Goal: Task Accomplishment & Management: Complete application form

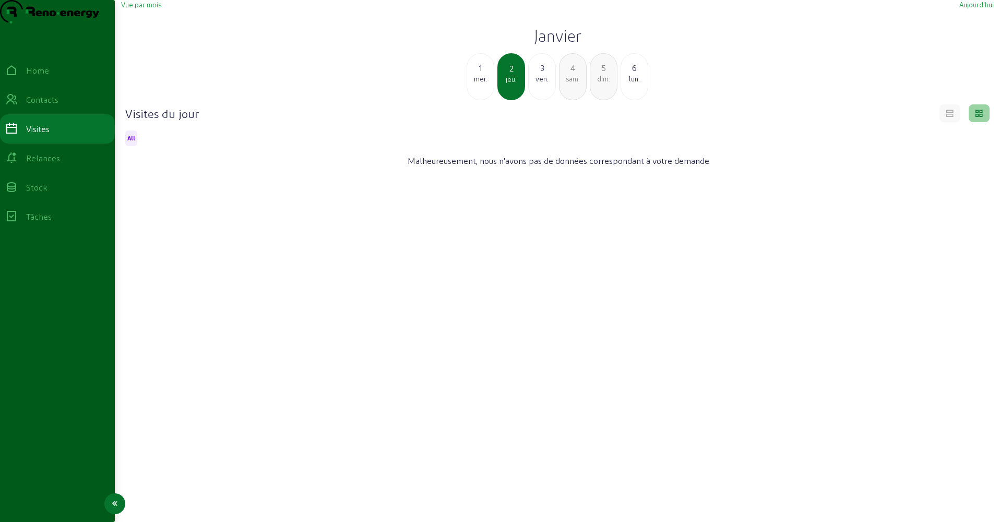
click at [61, 135] on div "Visites" at bounding box center [57, 129] width 104 height 13
click at [147, 8] on span "Vue par mois" at bounding box center [141, 5] width 40 height 8
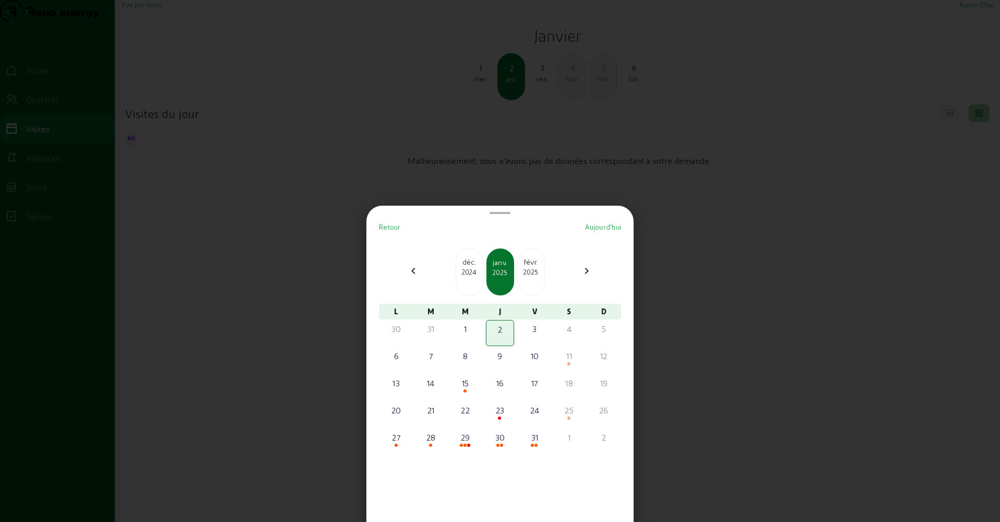
click at [596, 223] on span "Aujourd'hui" at bounding box center [603, 227] width 36 height 8
click at [402, 384] on div "11" at bounding box center [396, 383] width 26 height 13
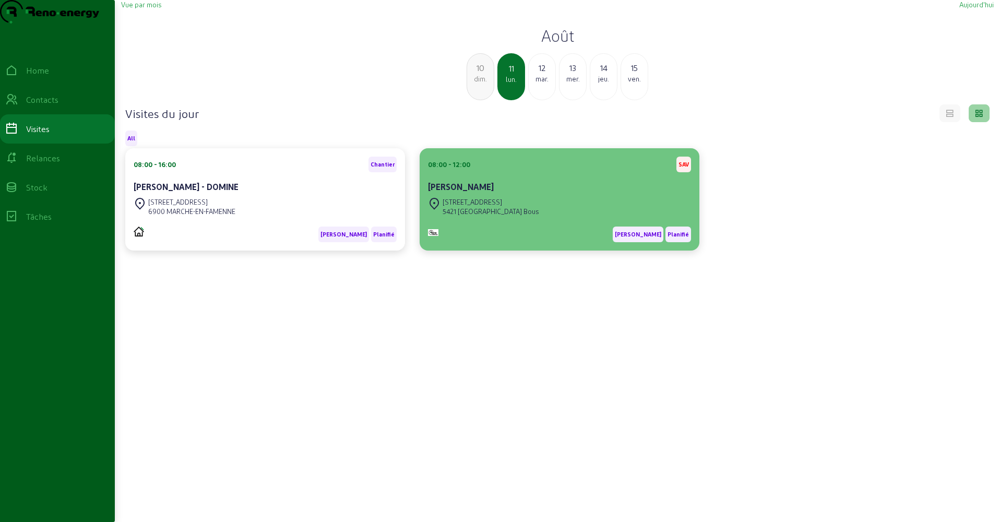
click at [476, 216] on div "5421 [GEOGRAPHIC_DATA] Bous" at bounding box center [490, 211] width 96 height 9
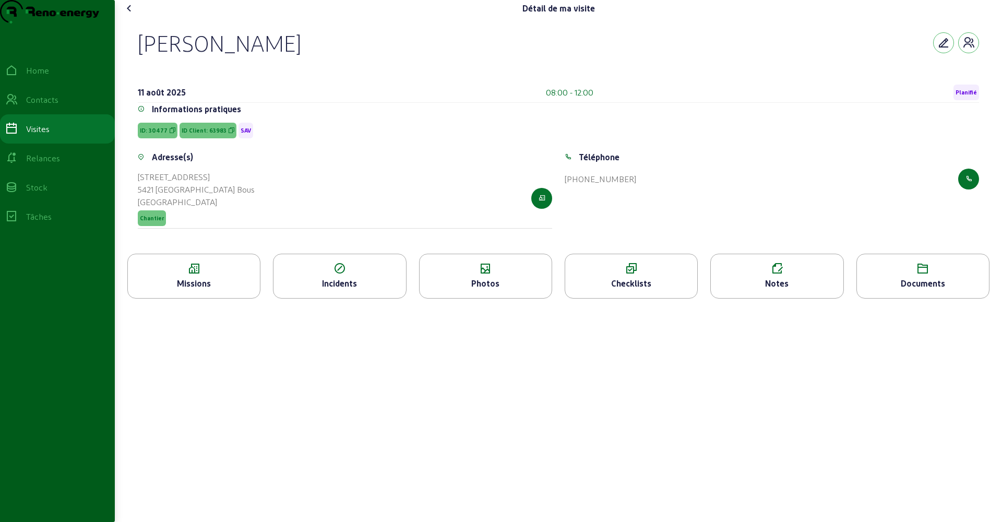
click at [759, 290] on div "Notes" at bounding box center [777, 283] width 132 height 13
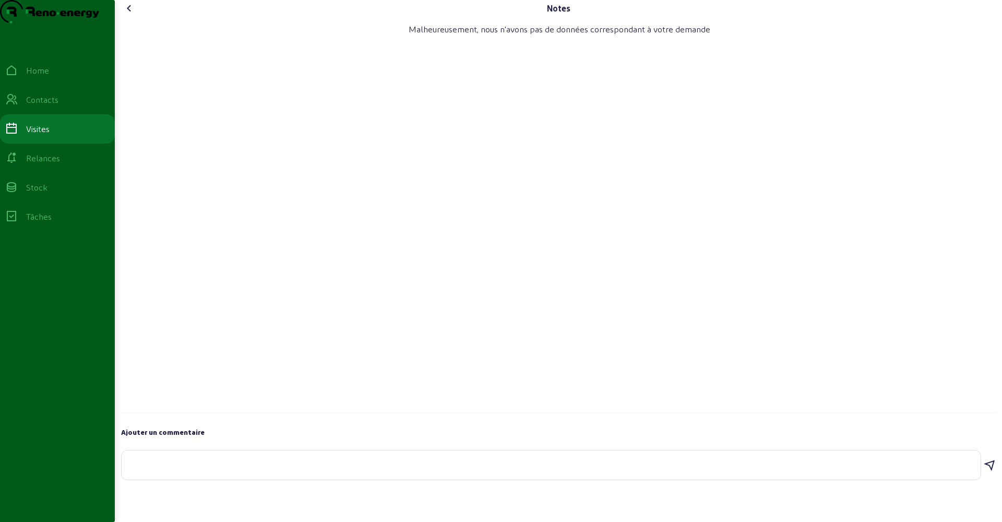
click at [159, 472] on div at bounding box center [551, 464] width 842 height 29
click at [168, 474] on textarea "fil de CP sectionner remplacement borne borne et check list" at bounding box center [551, 457] width 842 height 34
drag, startPoint x: 217, startPoint y: 492, endPoint x: 159, endPoint y: 495, distance: 58.0
click at [159, 474] on textarea "fil de CP sectionner remplacement borne borne et check list" at bounding box center [551, 457] width 842 height 34
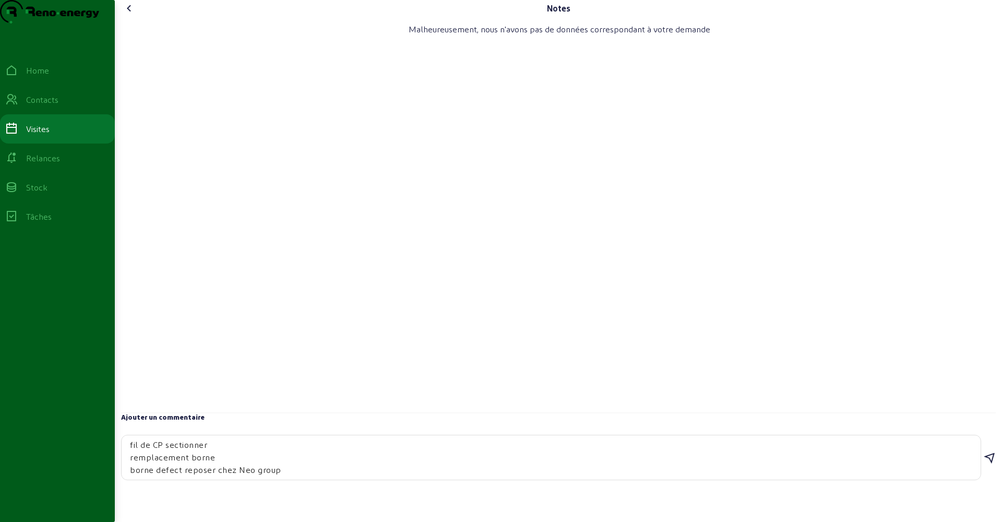
click at [192, 474] on textarea "fil de CP sectionner remplacement borne borne defect reposer chez Neo group" at bounding box center [551, 457] width 842 height 34
click at [295, 474] on textarea "fil de CP sectionner remplacement borne borne defect deposer chez Neo group" at bounding box center [551, 457] width 842 height 34
type textarea "fil de CP sectionner remplacement borne borne defect deposer chez Neo group pho…"
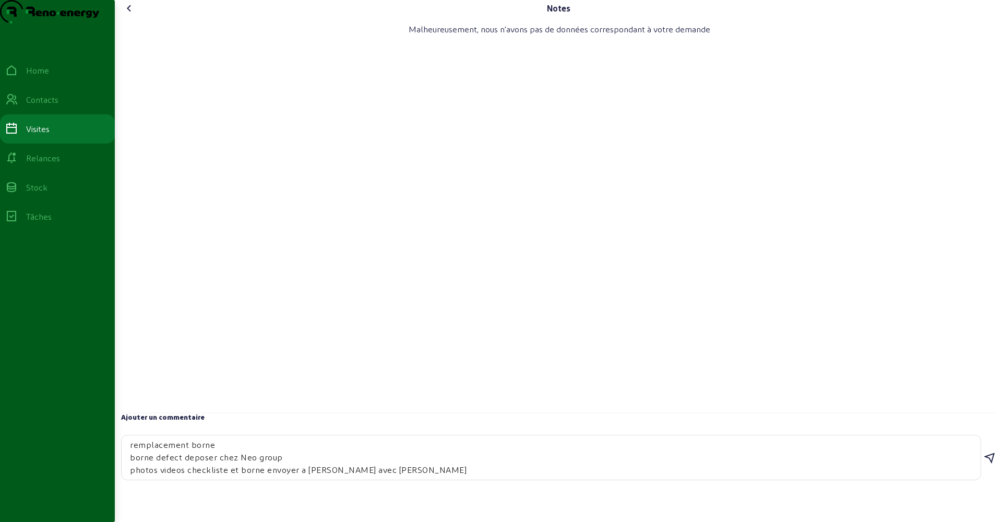
click at [987, 464] on icon at bounding box center [989, 458] width 13 height 13
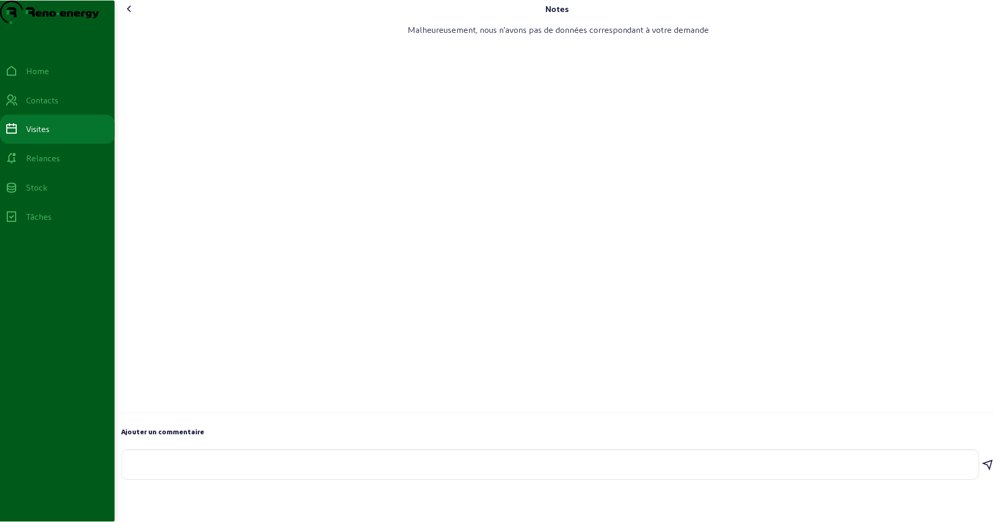
scroll to position [0, 0]
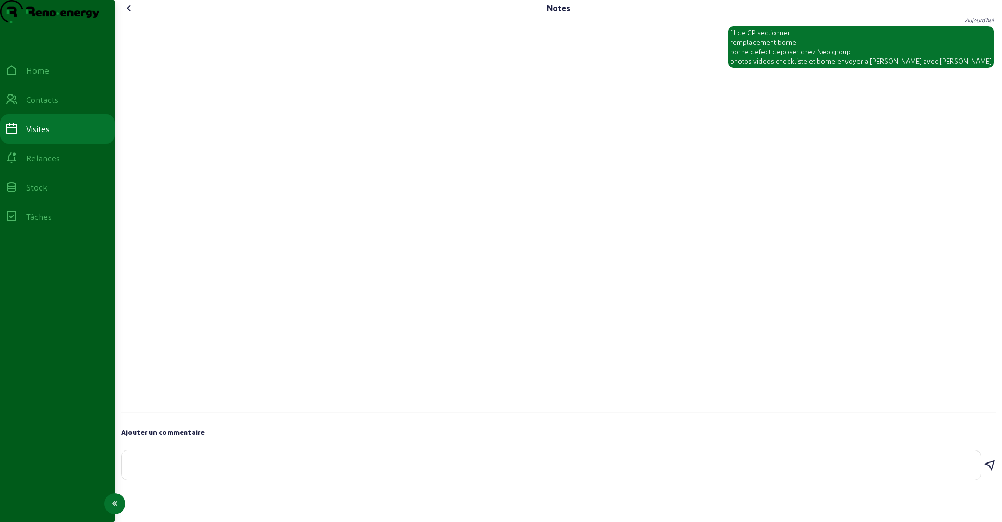
click at [50, 135] on div "Visites" at bounding box center [37, 129] width 23 height 13
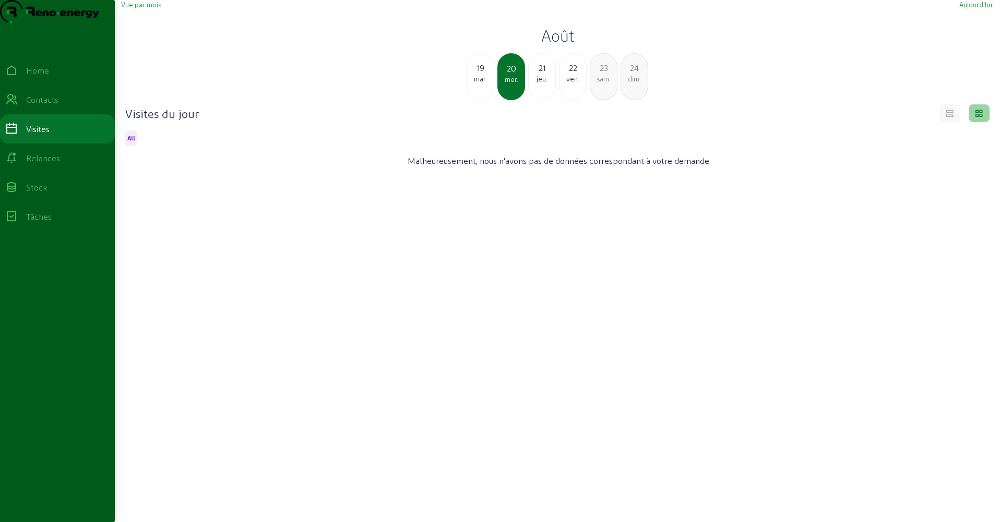
click at [135, 8] on span "Vue par mois" at bounding box center [141, 5] width 40 height 8
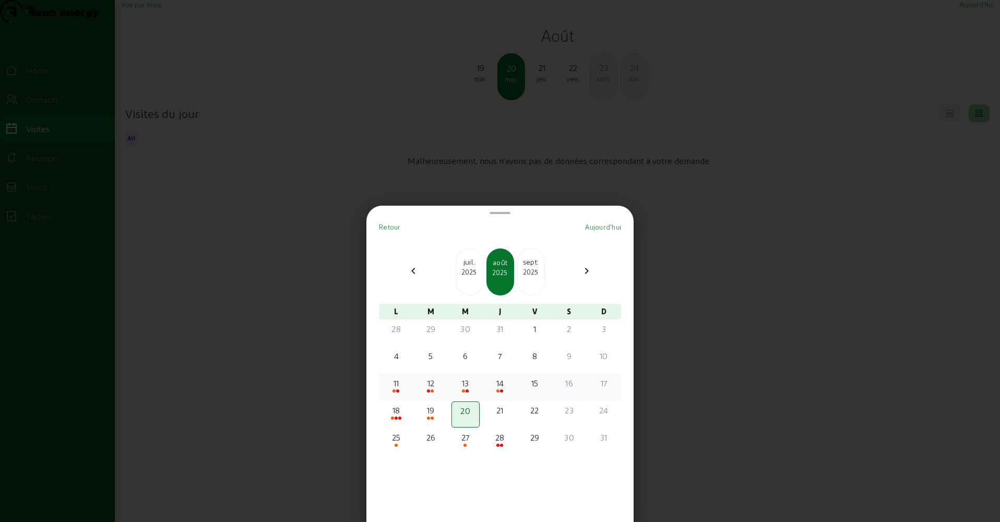
click at [402, 383] on div "11" at bounding box center [396, 383] width 26 height 13
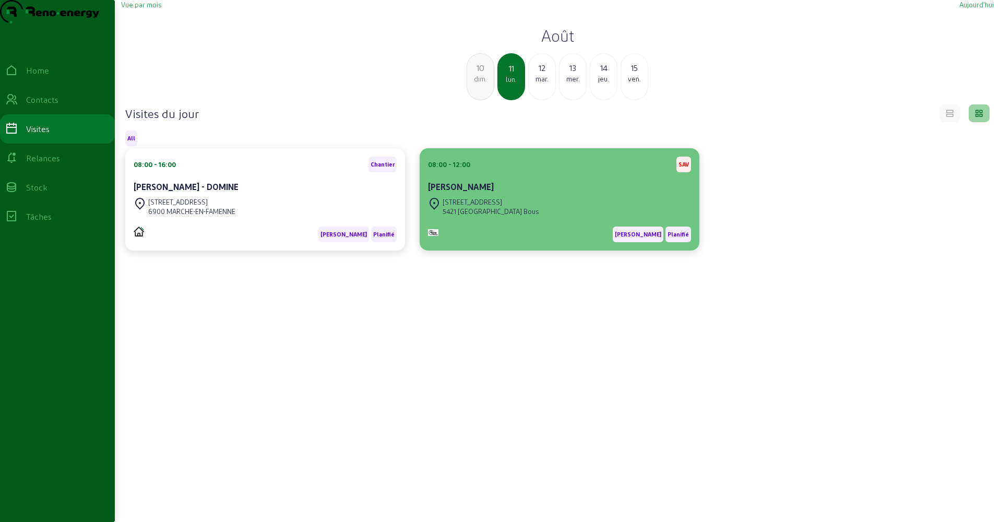
click at [500, 216] on div "5421 [GEOGRAPHIC_DATA] Bous" at bounding box center [490, 211] width 96 height 9
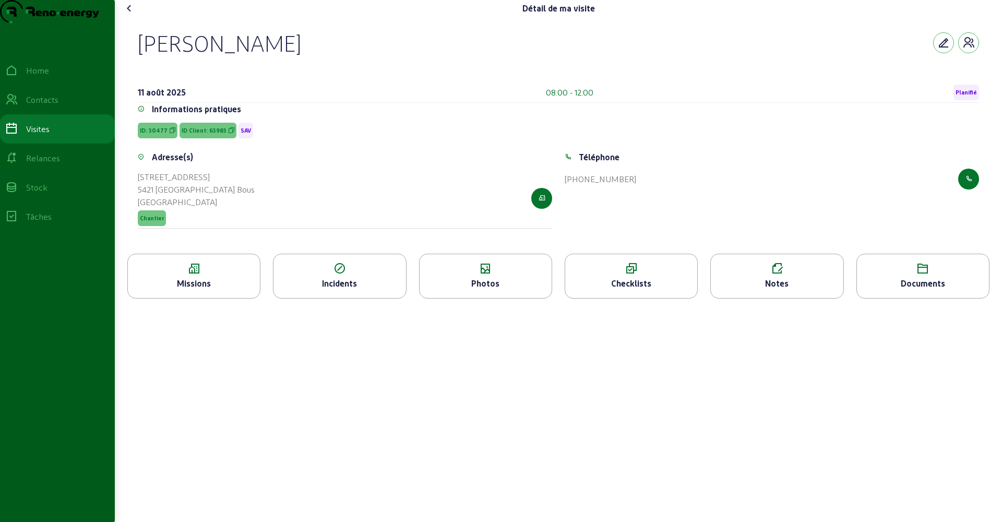
click at [484, 290] on div "Photos" at bounding box center [485, 283] width 132 height 13
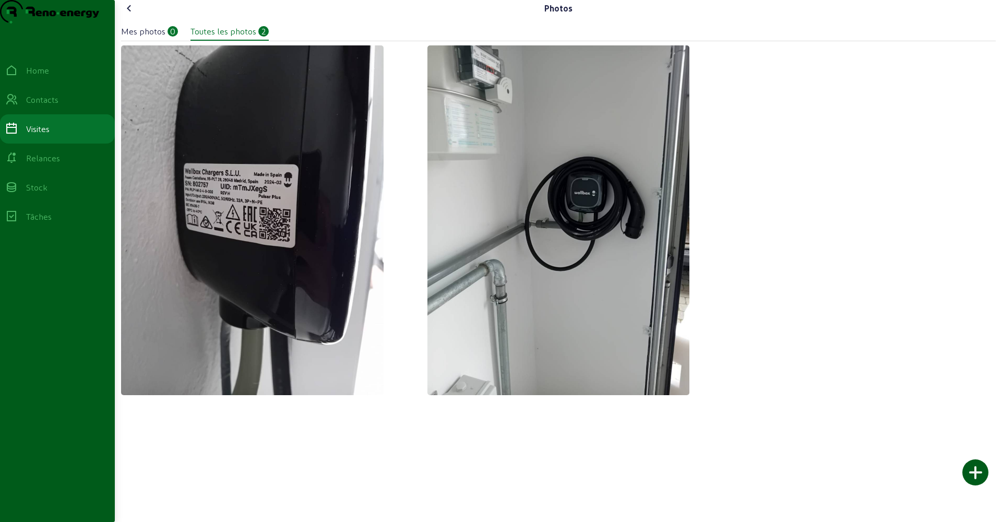
click at [143, 38] on div "Mes photos" at bounding box center [143, 31] width 44 height 13
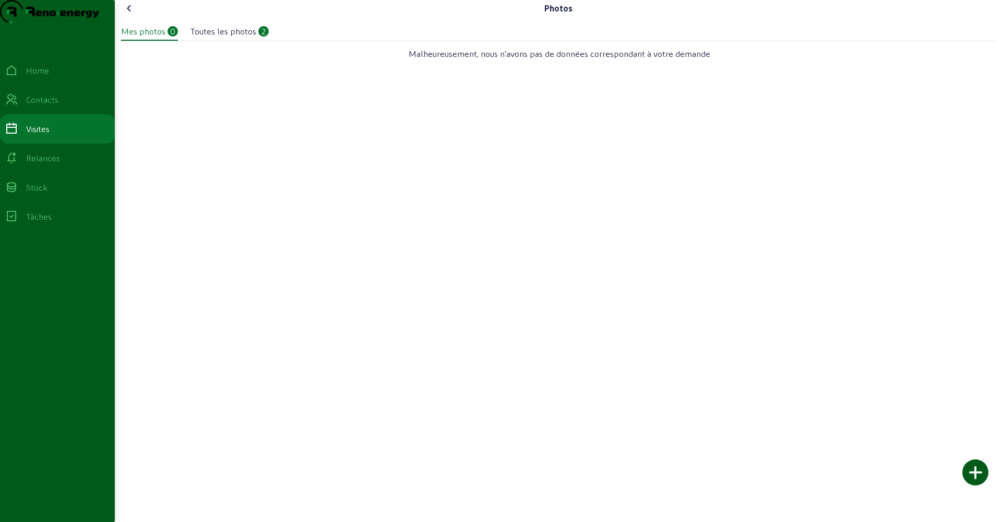
click at [972, 471] on div at bounding box center [975, 472] width 26 height 26
click at [132, 15] on icon at bounding box center [129, 8] width 13 height 13
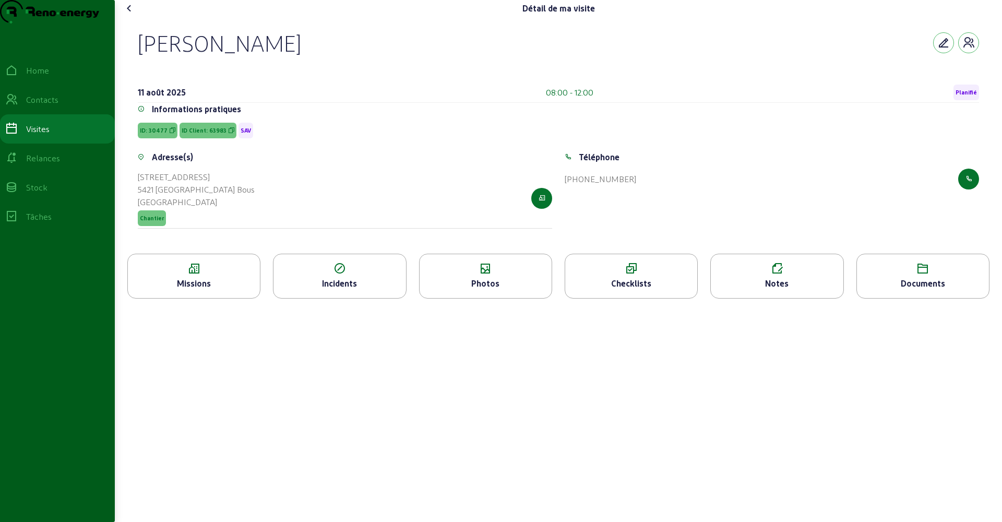
click at [132, 15] on icon at bounding box center [129, 8] width 13 height 13
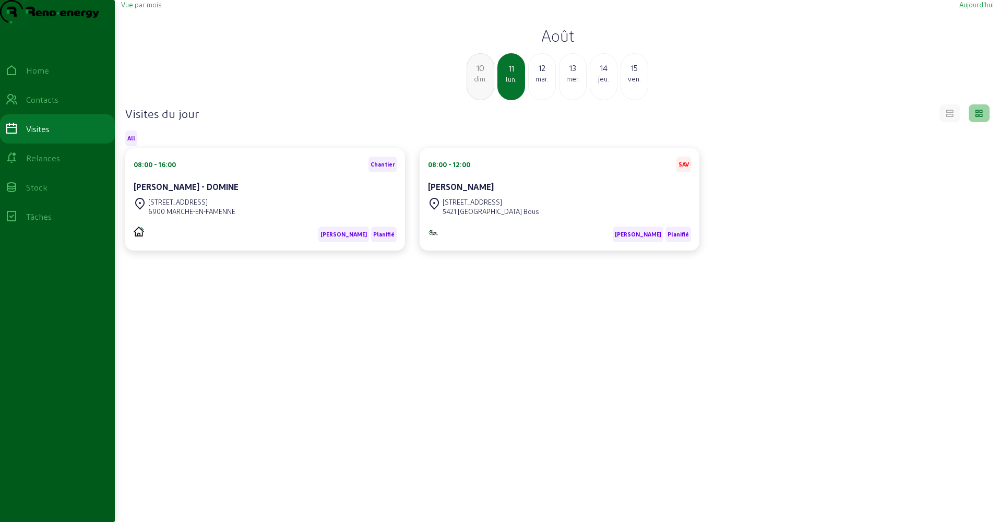
click at [260, 218] on div "[STREET_ADDRESS]" at bounding box center [265, 206] width 263 height 23
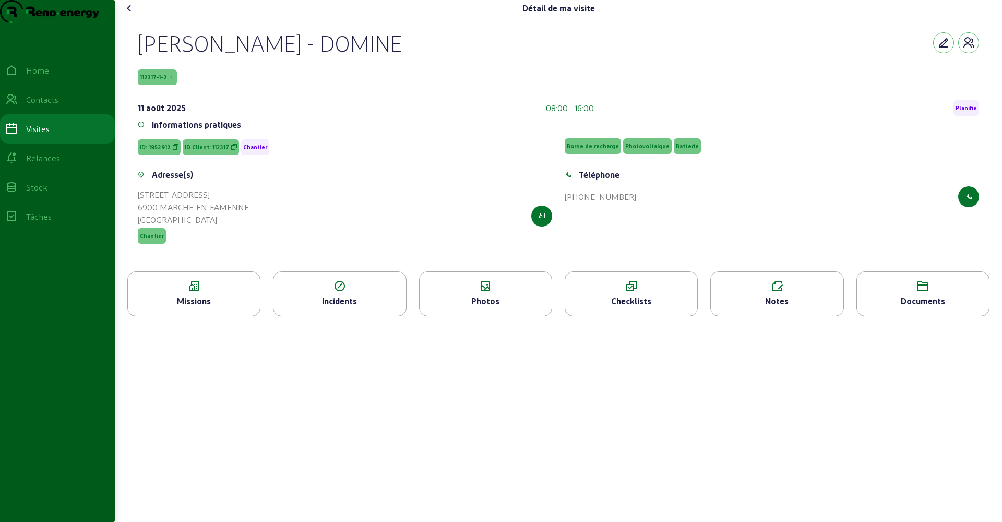
click at [463, 293] on icon at bounding box center [485, 286] width 132 height 13
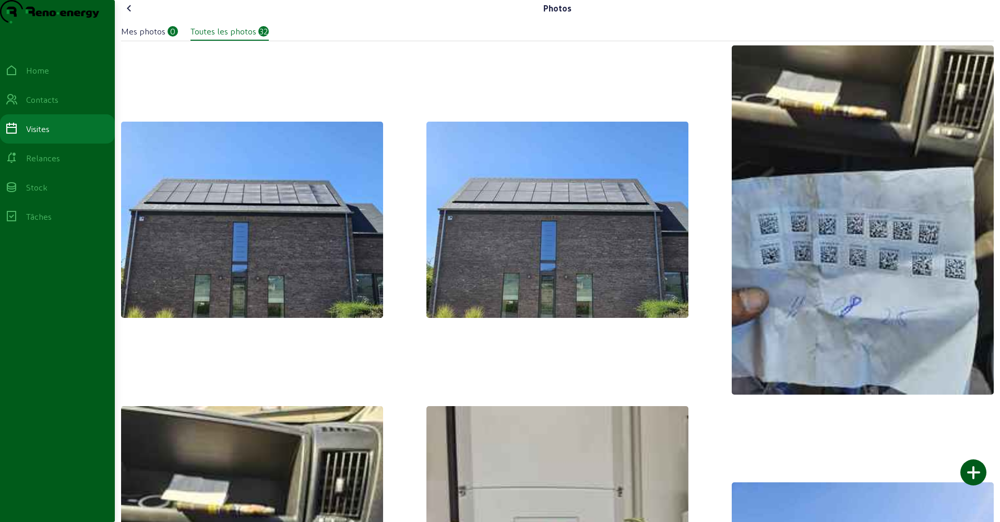
click at [158, 38] on div "Mes photos" at bounding box center [143, 31] width 44 height 13
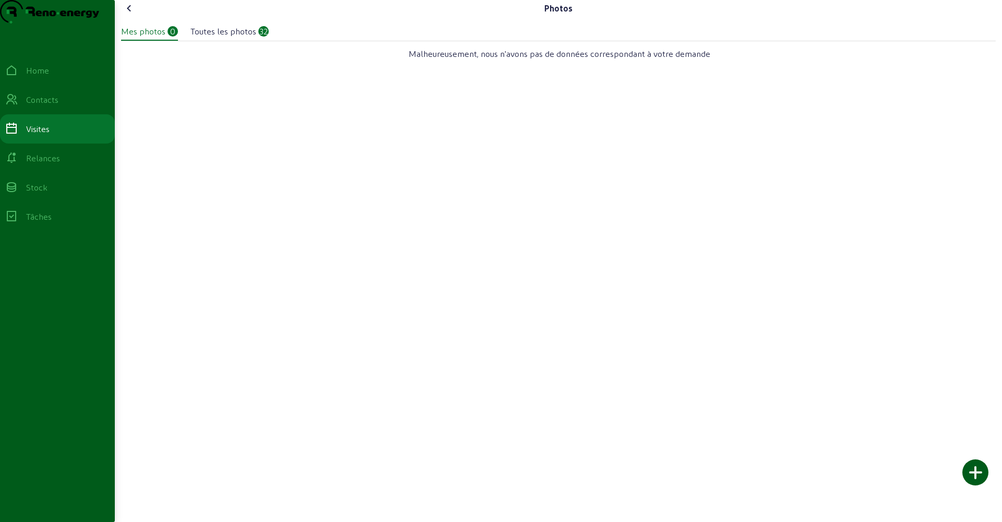
click at [131, 15] on icon at bounding box center [129, 8] width 13 height 13
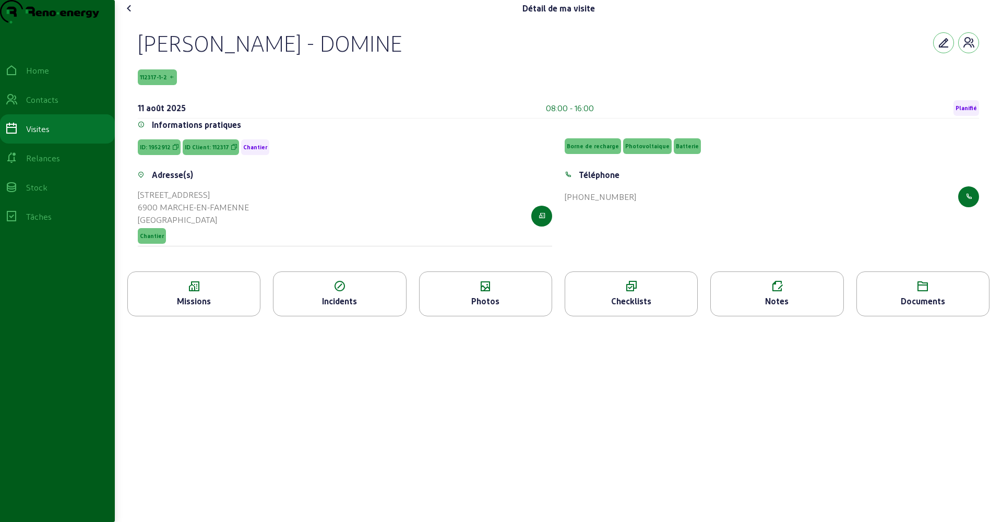
click at [635, 293] on icon at bounding box center [631, 286] width 132 height 13
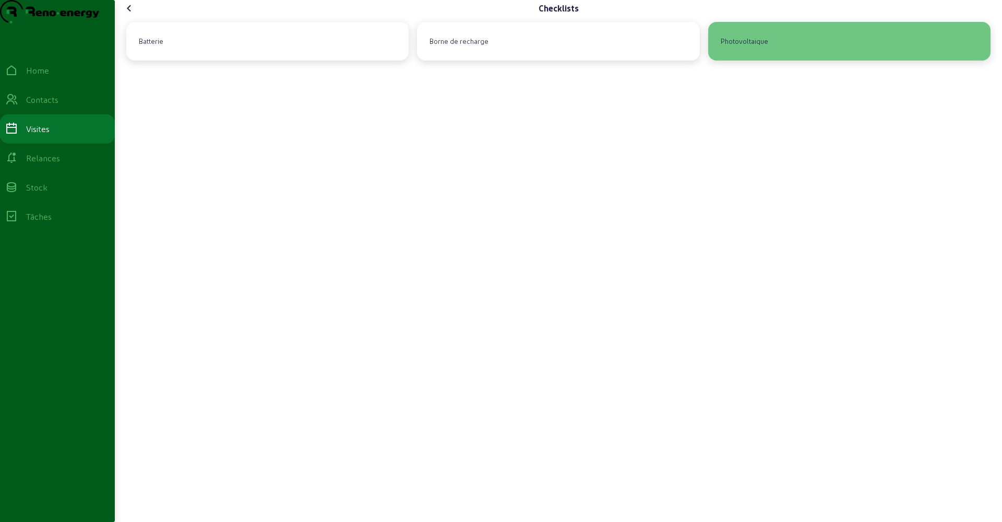
click at [781, 52] on div "Photovoltaique" at bounding box center [849, 41] width 266 height 22
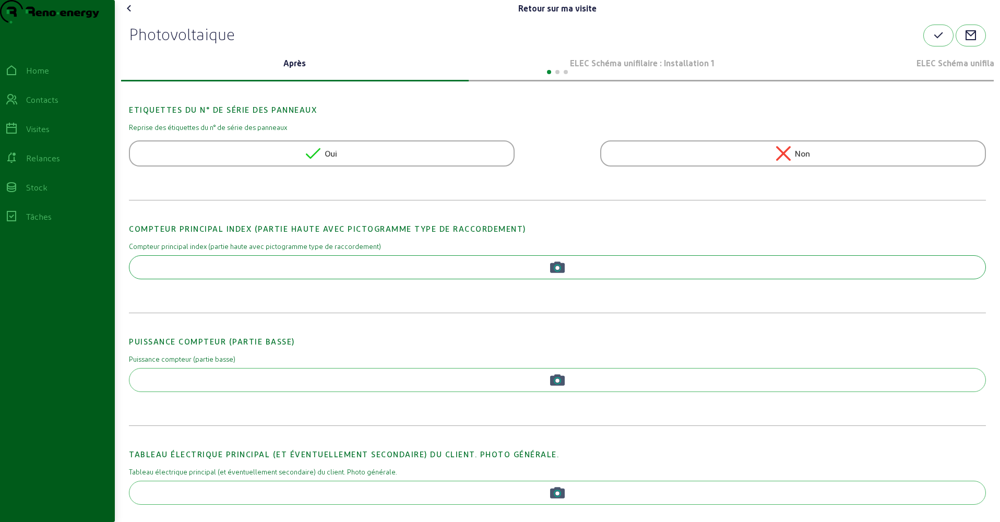
click at [312, 279] on button "button" at bounding box center [557, 267] width 857 height 24
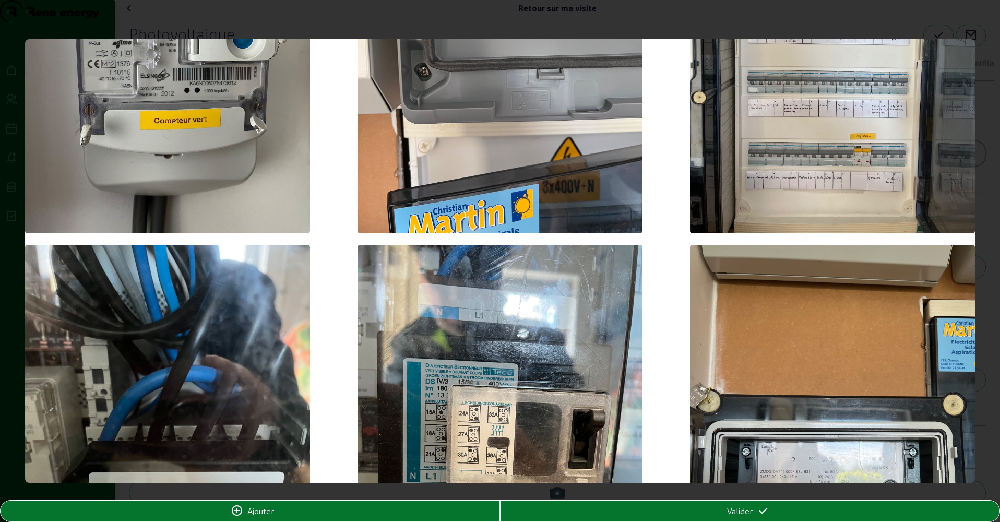
scroll to position [6073, 0]
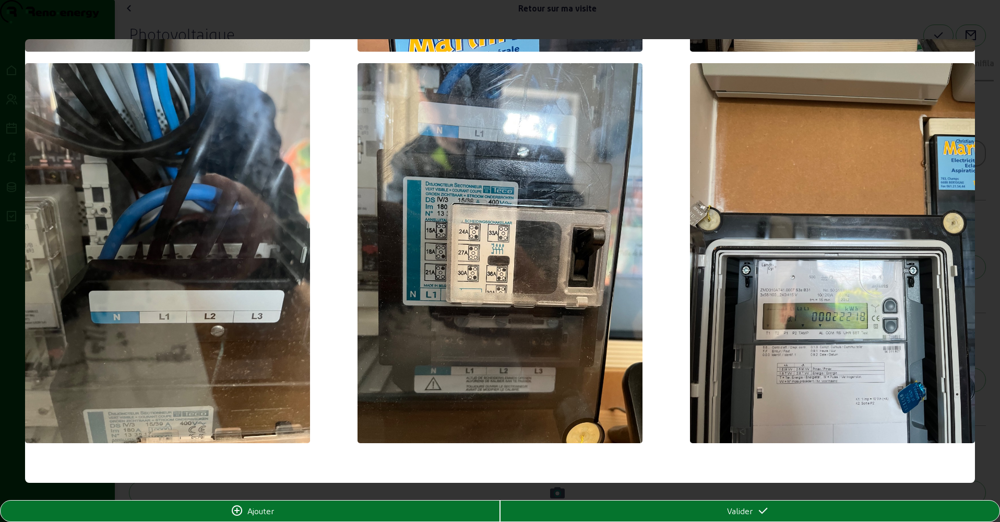
click at [504, 269] on img at bounding box center [499, 253] width 285 height 380
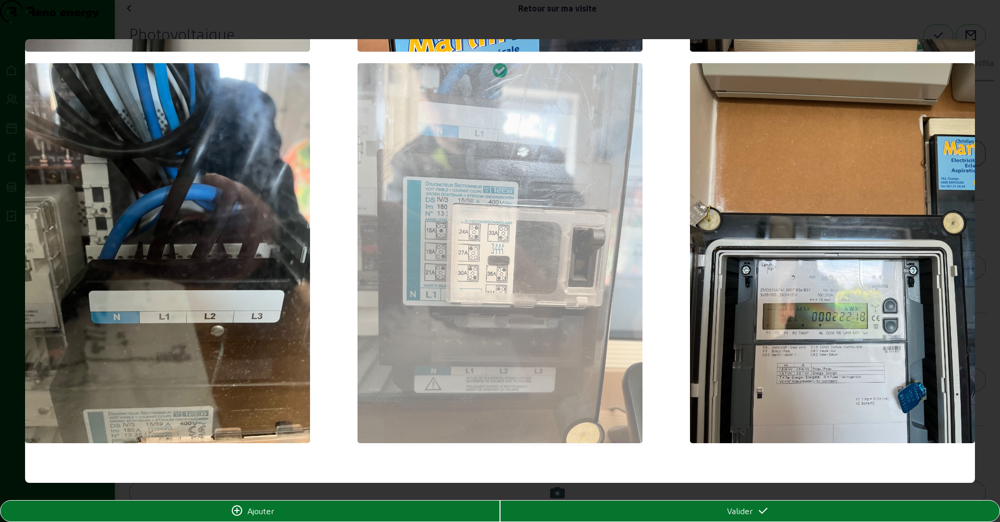
click at [759, 513] on icon at bounding box center [762, 510] width 13 height 13
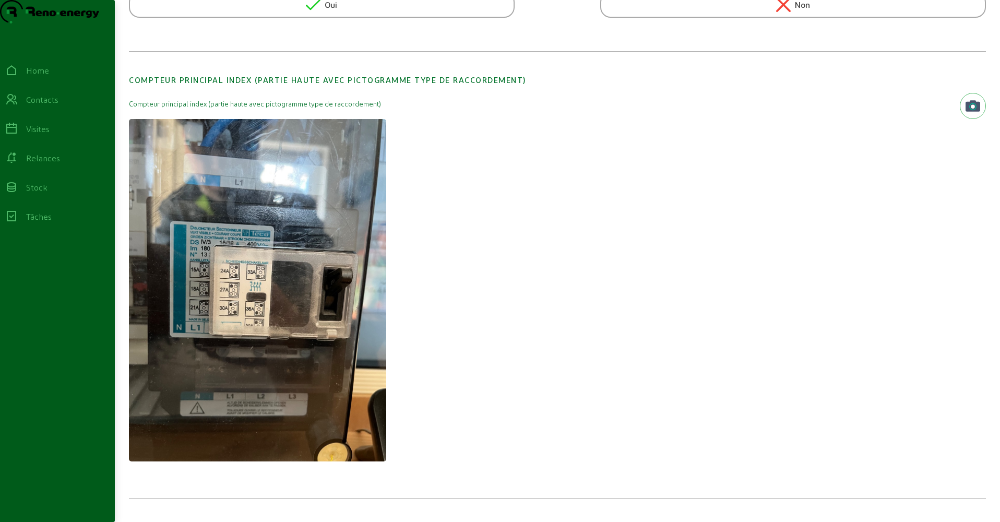
scroll to position [294, 0]
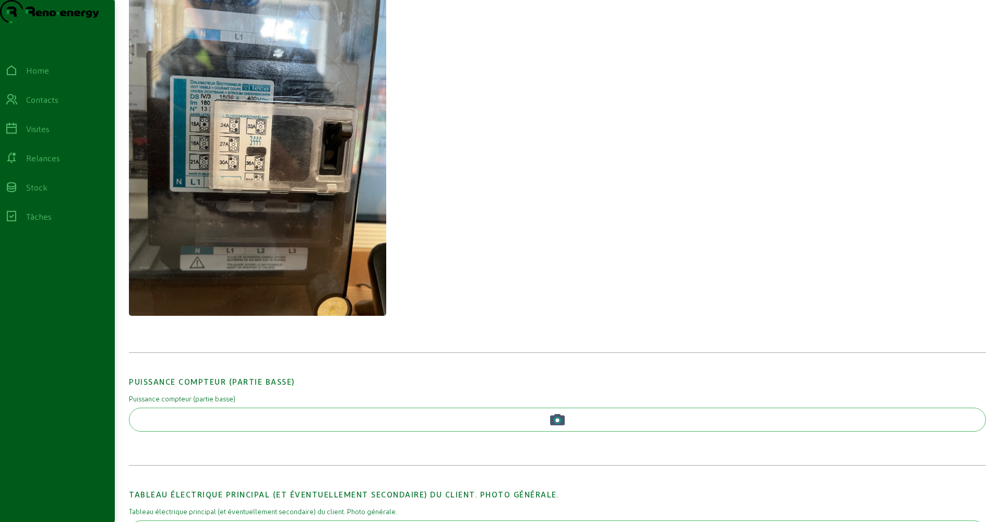
click at [334, 223] on img at bounding box center [257, 144] width 257 height 343
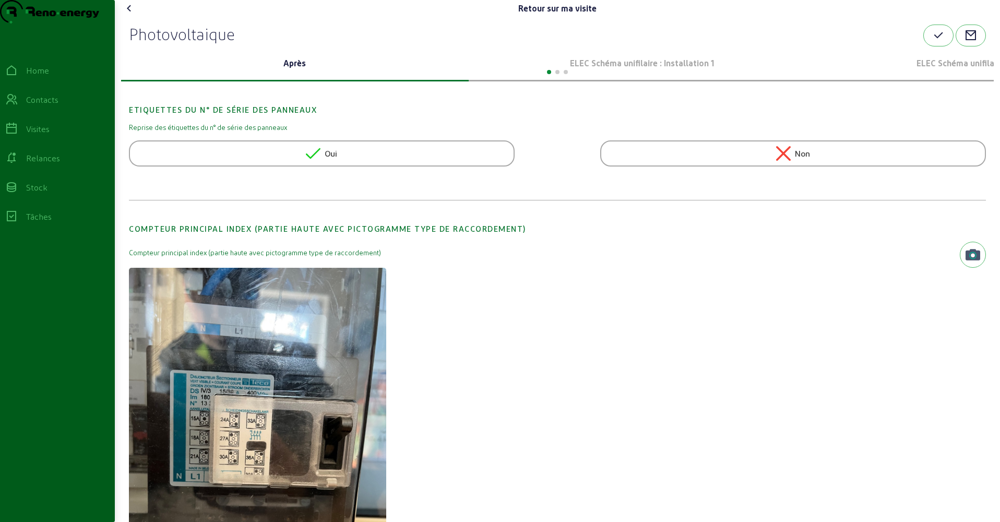
scroll to position [2, 0]
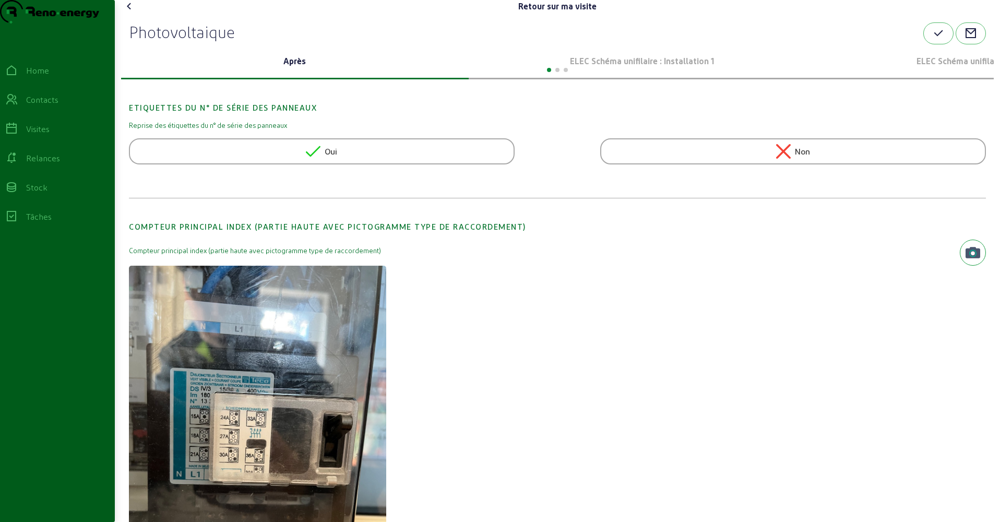
click at [969, 260] on icon "button" at bounding box center [972, 252] width 15 height 15
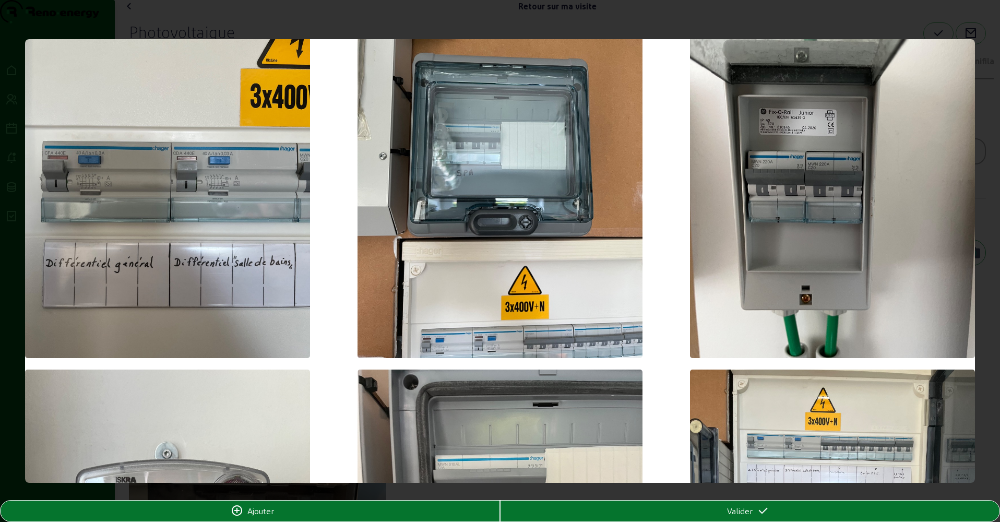
scroll to position [6073, 0]
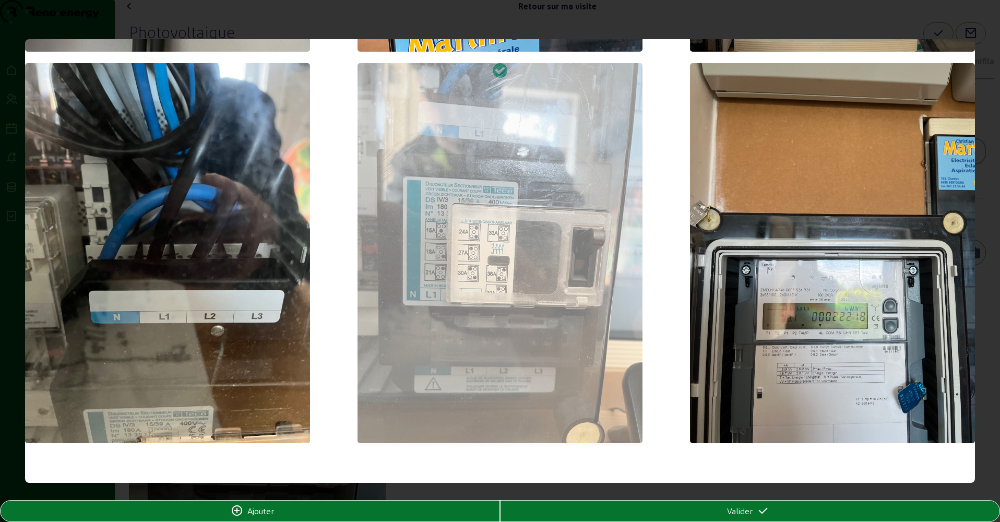
click at [552, 255] on div at bounding box center [499, 254] width 285 height 383
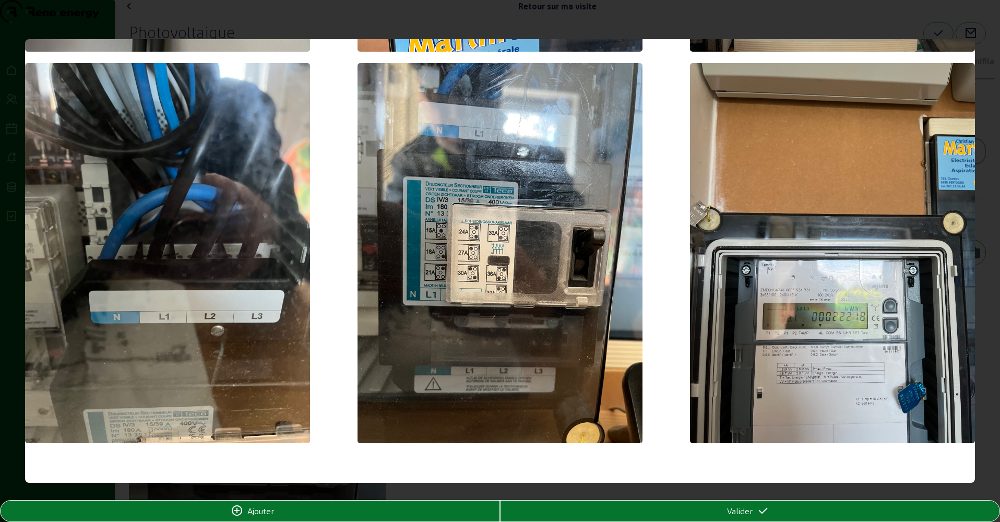
click at [780, 269] on img at bounding box center [832, 253] width 285 height 380
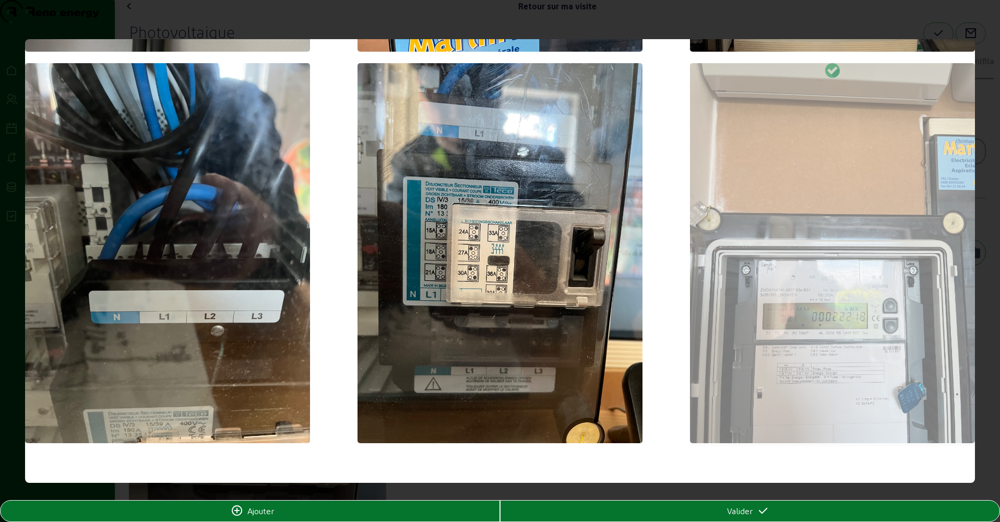
click at [745, 513] on span "Valider" at bounding box center [740, 510] width 26 height 13
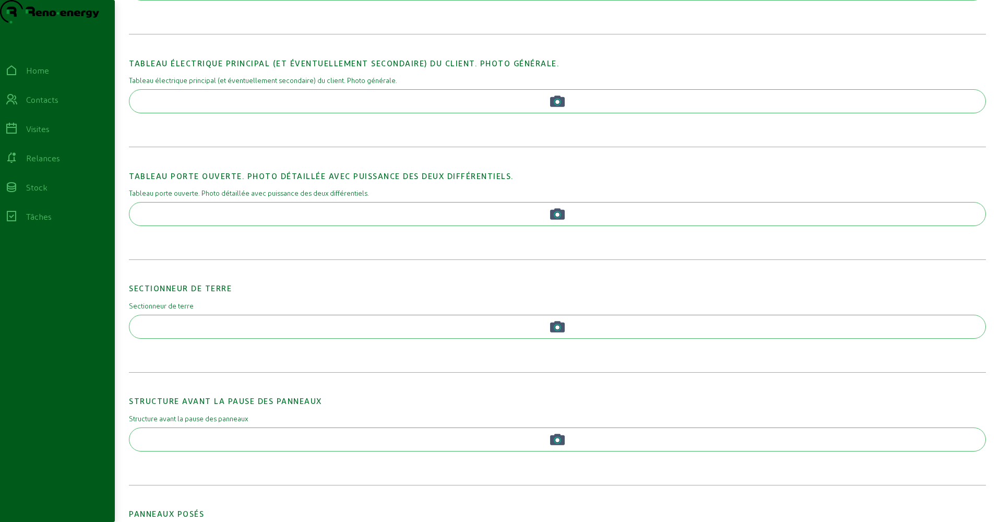
scroll to position [723, 0]
click at [495, 115] on button "button" at bounding box center [557, 103] width 857 height 24
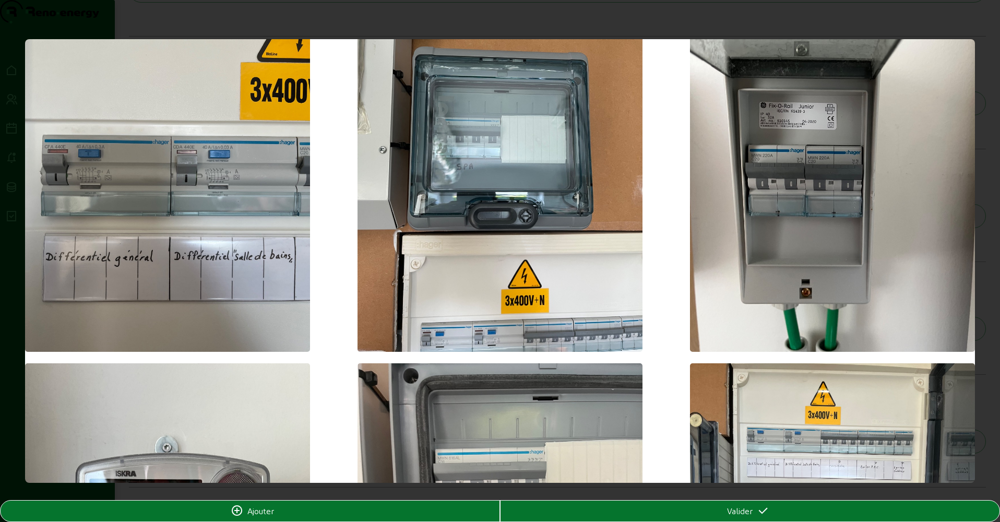
scroll to position [6073, 0]
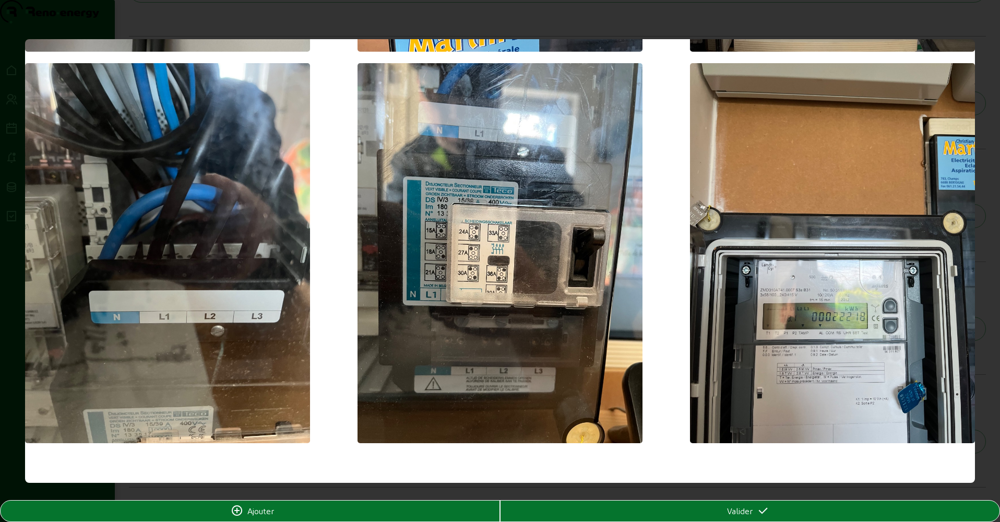
click at [551, 270] on img at bounding box center [499, 253] width 285 height 380
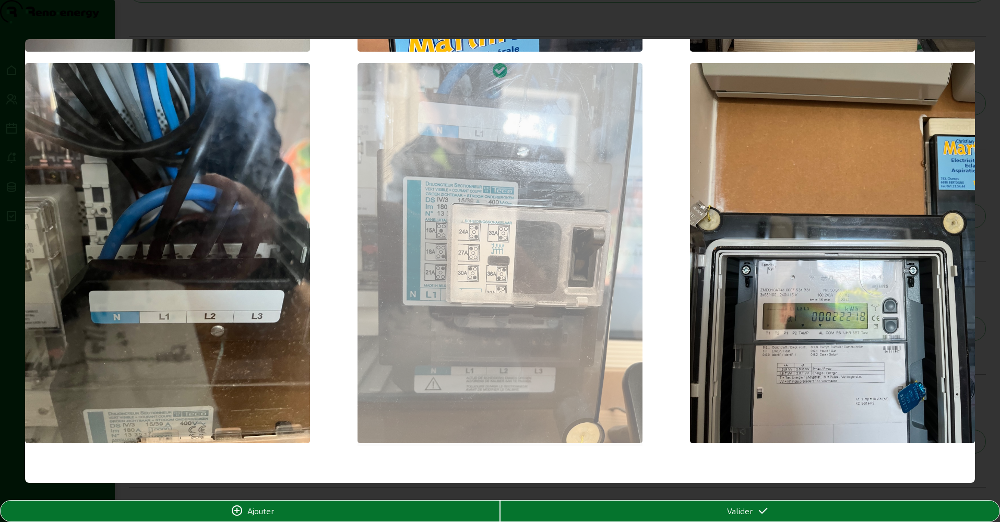
click at [759, 513] on icon at bounding box center [762, 510] width 13 height 13
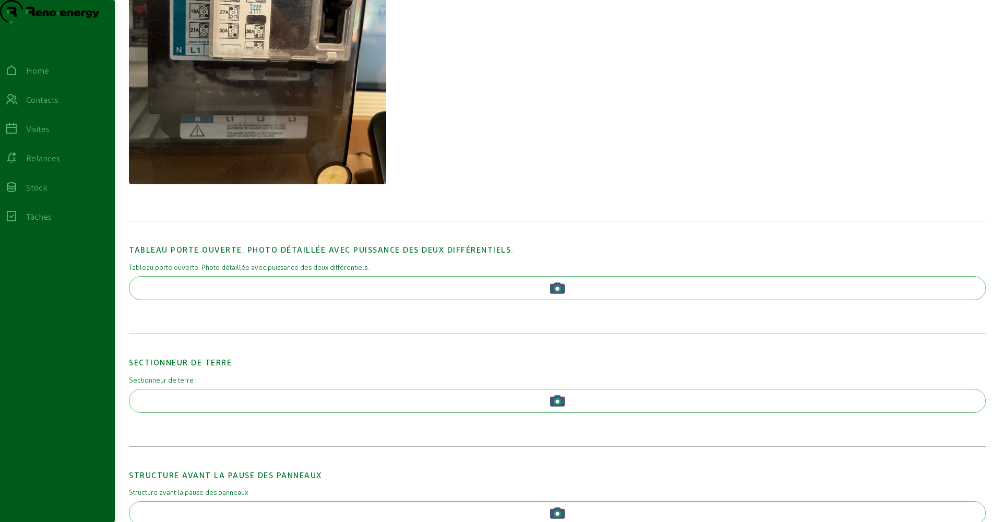
scroll to position [1032, 0]
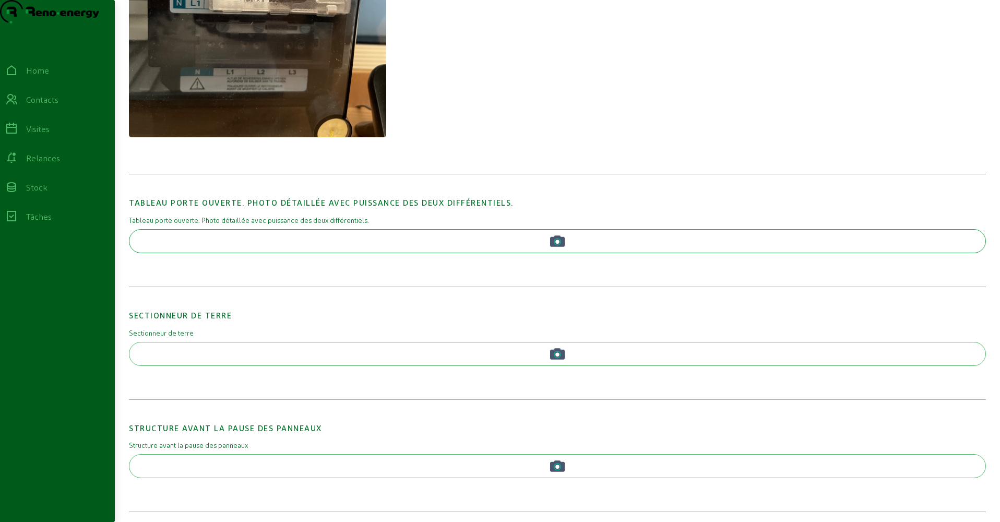
click at [565, 253] on button "button" at bounding box center [557, 241] width 857 height 24
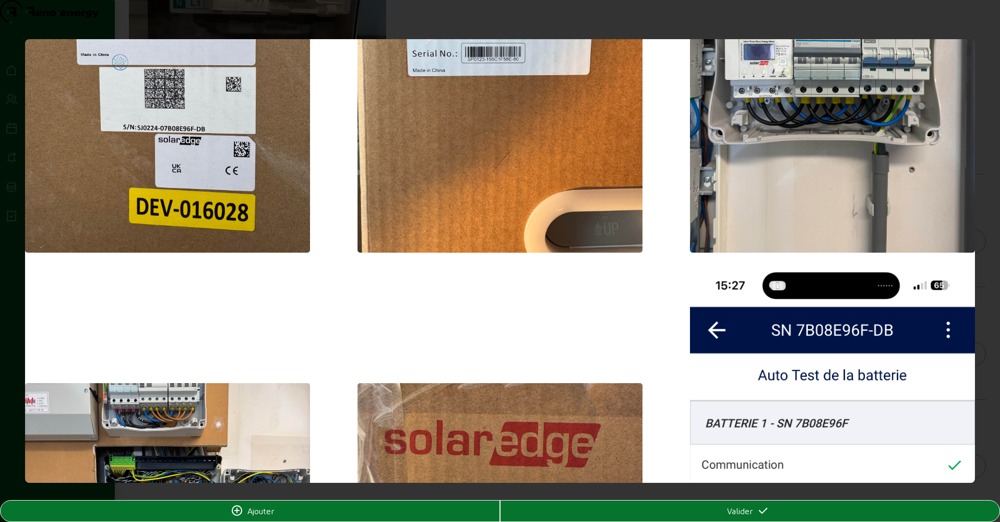
scroll to position [594, 0]
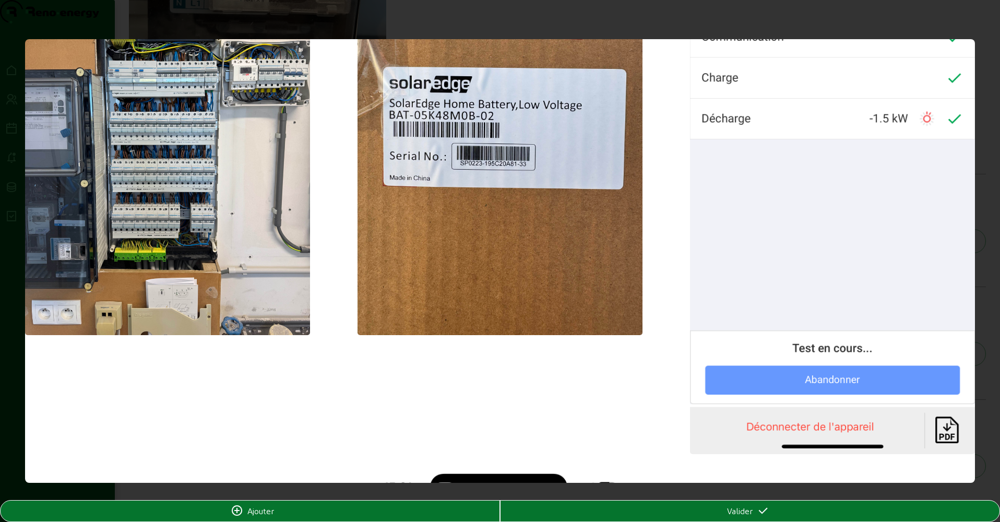
click at [238, 190] on img at bounding box center [167, 145] width 285 height 380
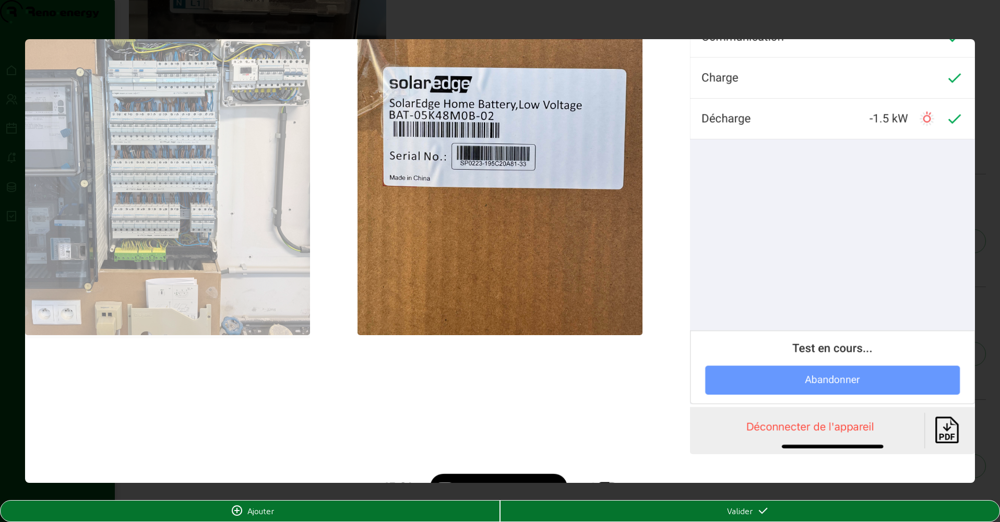
click at [747, 520] on div "Valider" at bounding box center [749, 510] width 499 height 21
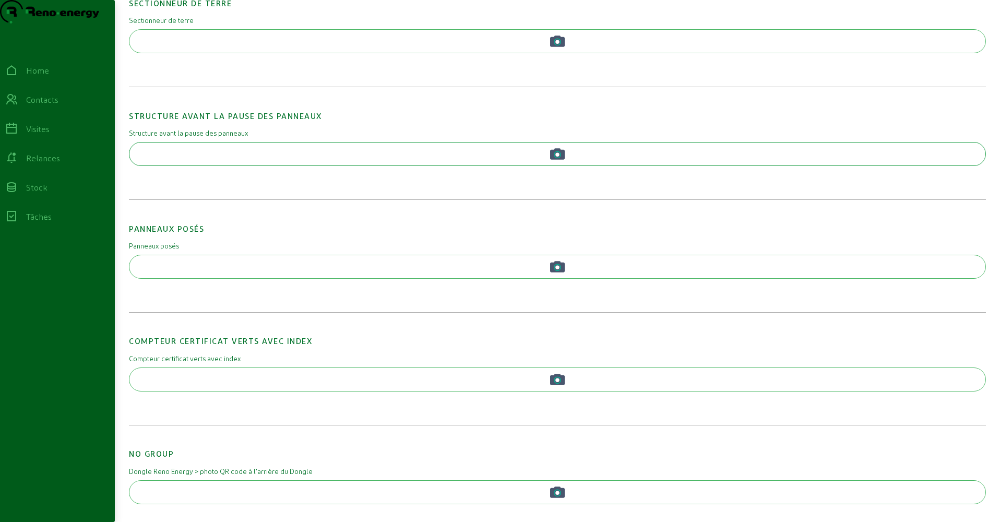
scroll to position [1727, 0]
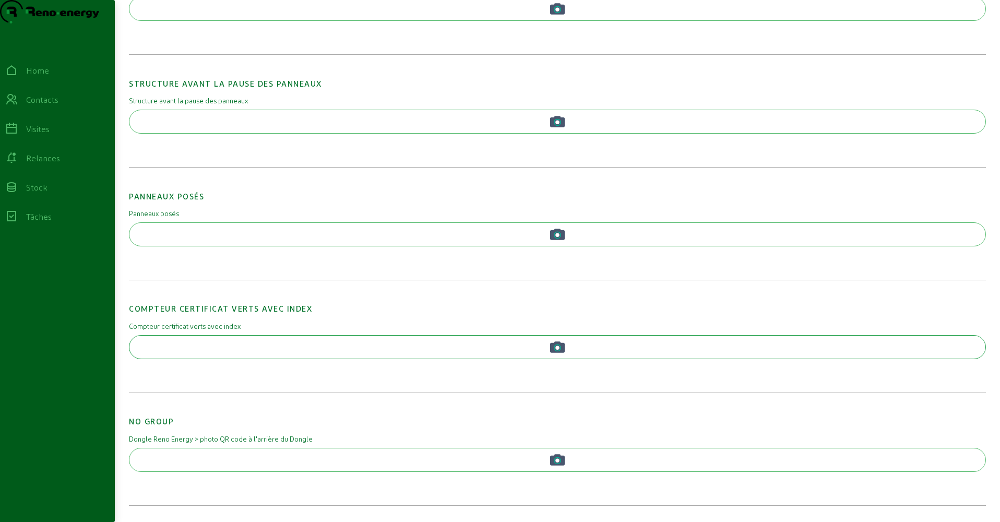
click at [526, 342] on button "button" at bounding box center [557, 347] width 857 height 24
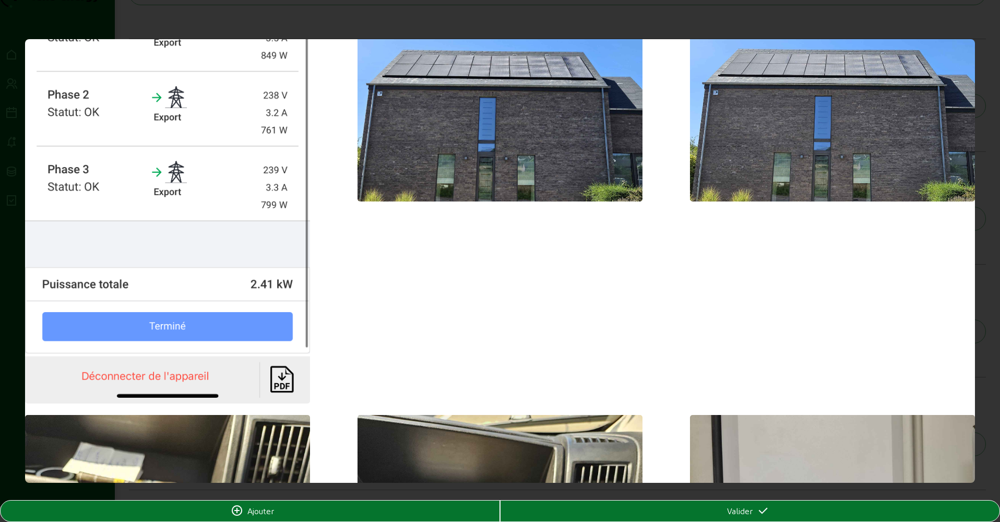
scroll to position [0, 0]
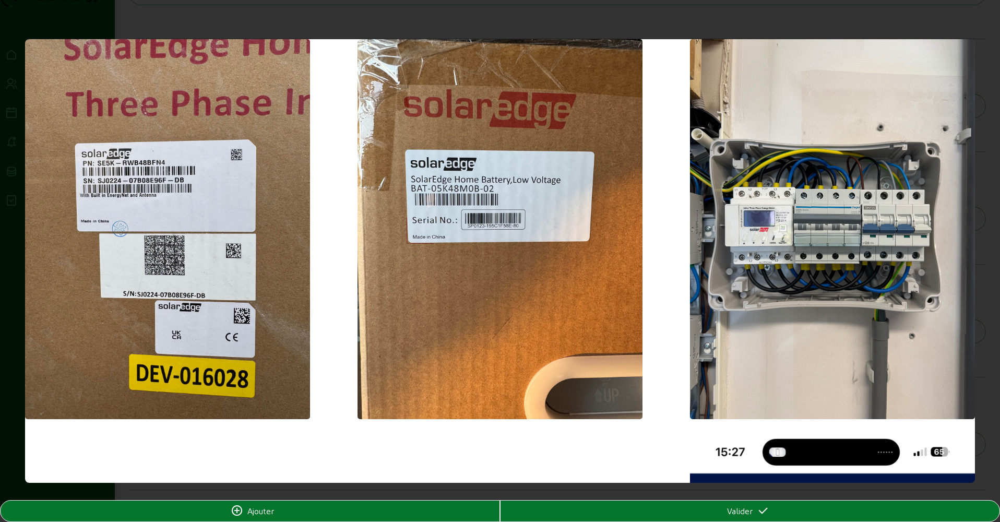
click at [715, 515] on div "Valider" at bounding box center [749, 510] width 499 height 13
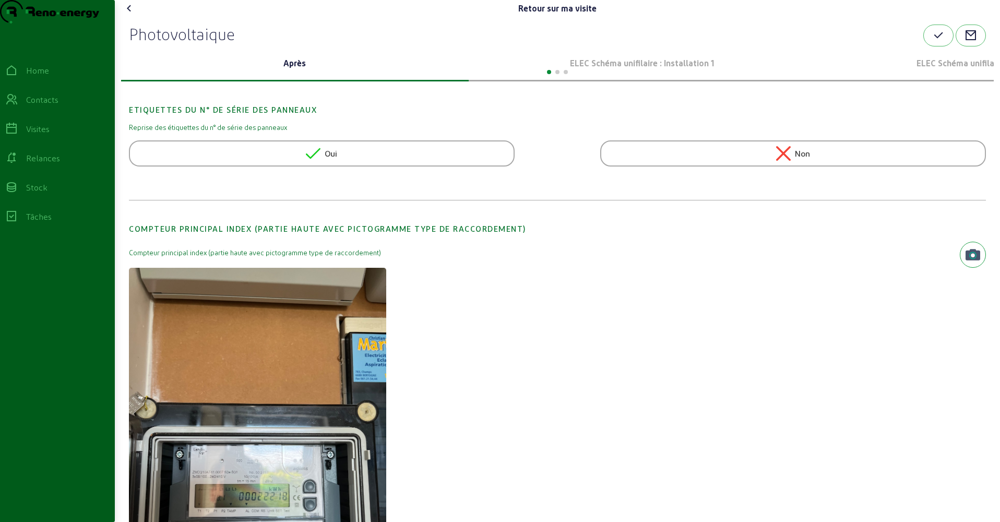
click at [601, 69] on p "ELEC Schéma unifilaire : Installation 1" at bounding box center [642, 63] width 339 height 13
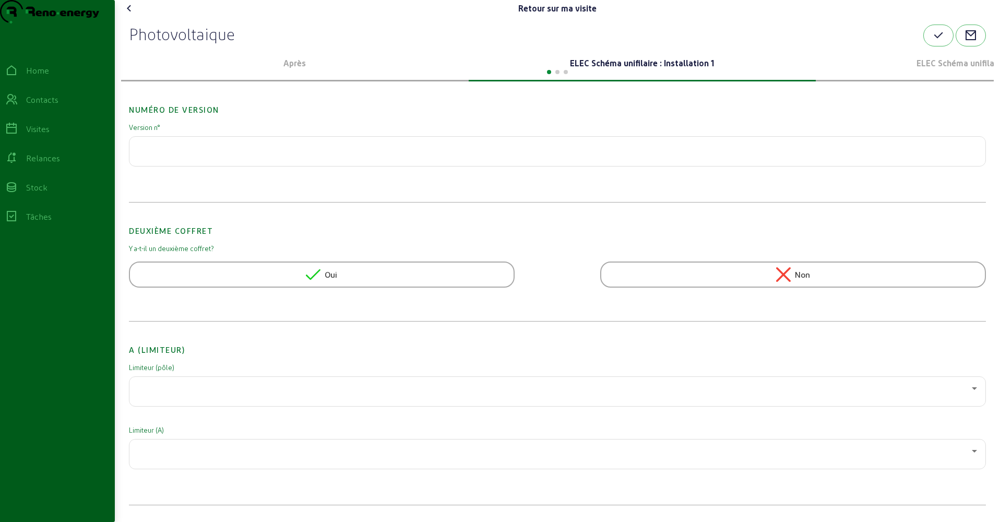
click at [647, 287] on div "Non" at bounding box center [793, 274] width 386 height 26
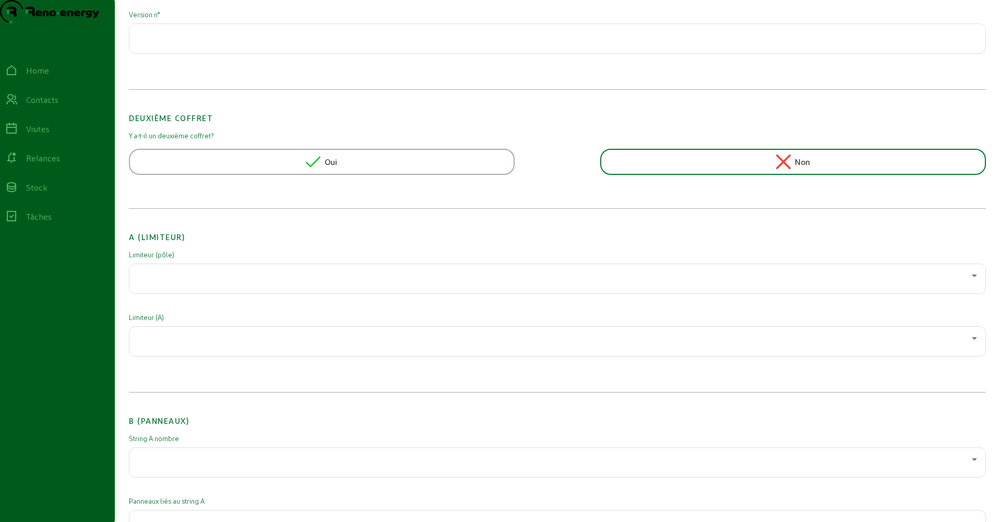
scroll to position [111, 0]
click at [170, 284] on div at bounding box center [555, 277] width 834 height 13
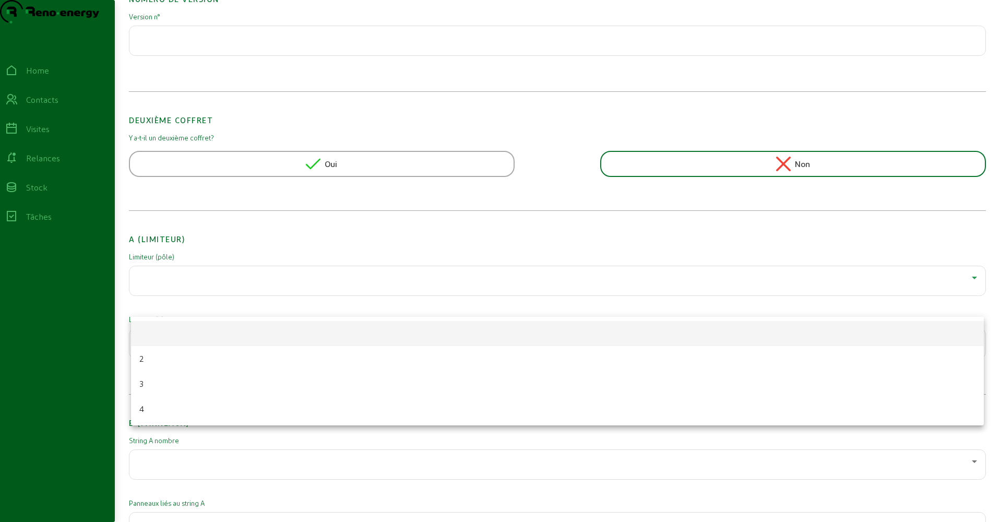
click at [169, 296] on div at bounding box center [500, 261] width 1000 height 522
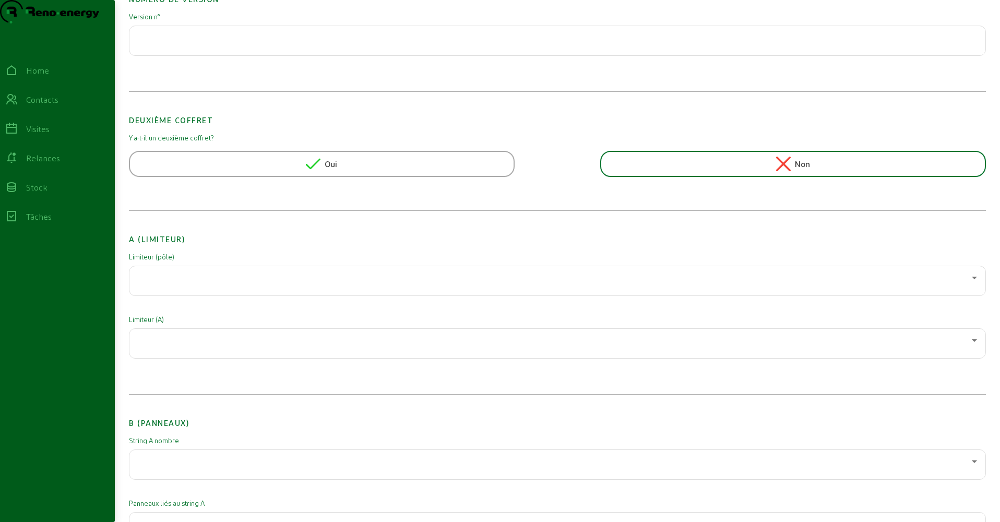
click at [211, 245] on h2 "A (Limiteur)" at bounding box center [557, 231] width 857 height 28
click at [210, 284] on div at bounding box center [555, 277] width 834 height 13
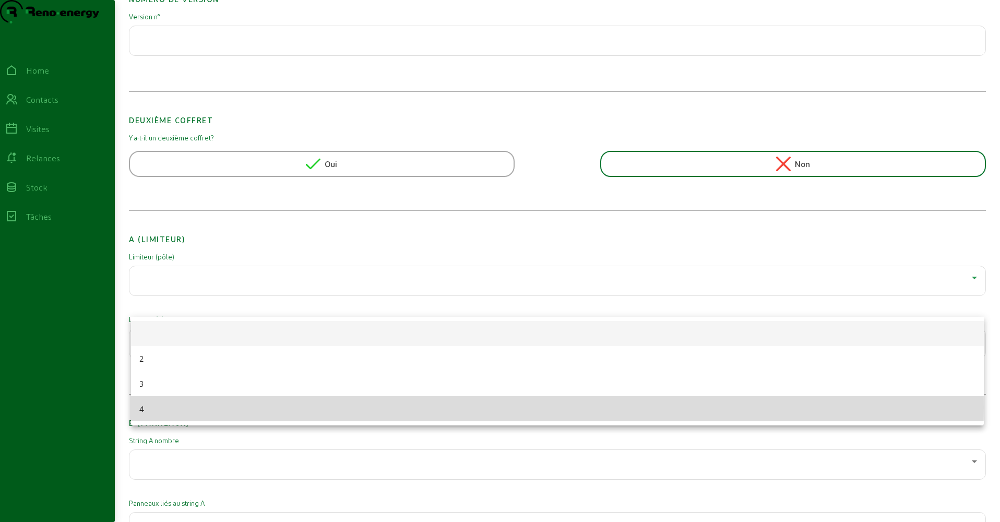
click at [166, 407] on mat-option "4" at bounding box center [557, 408] width 852 height 25
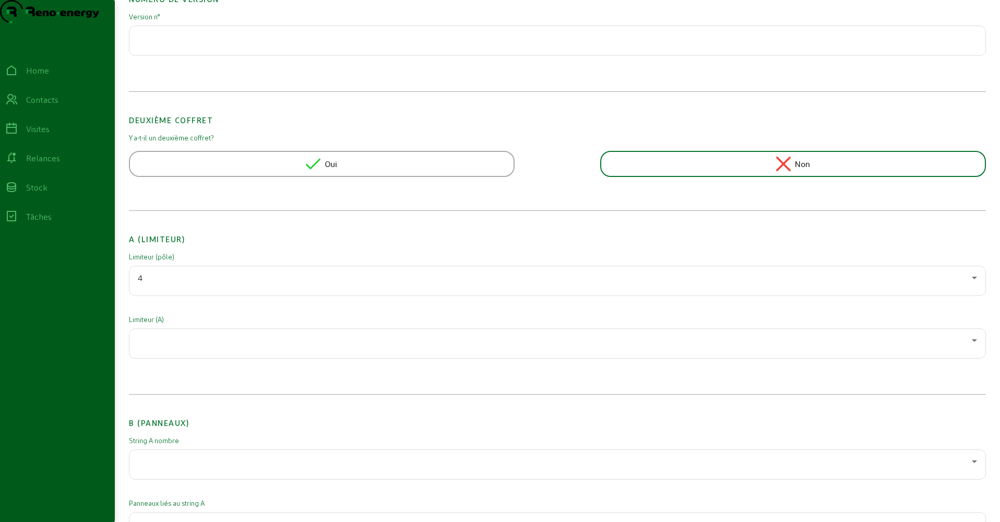
click at [155, 358] on div at bounding box center [557, 343] width 839 height 29
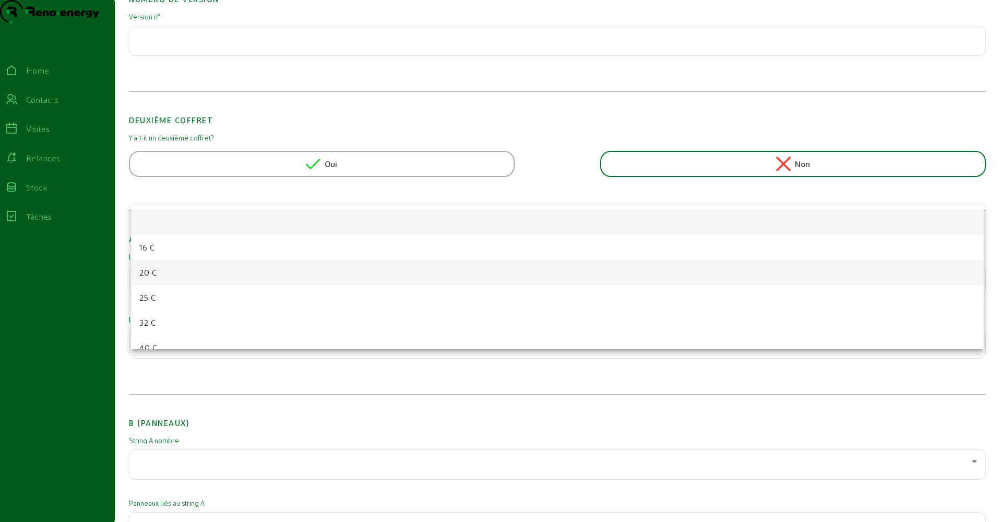
click at [159, 269] on mat-option "20 C" at bounding box center [557, 272] width 852 height 25
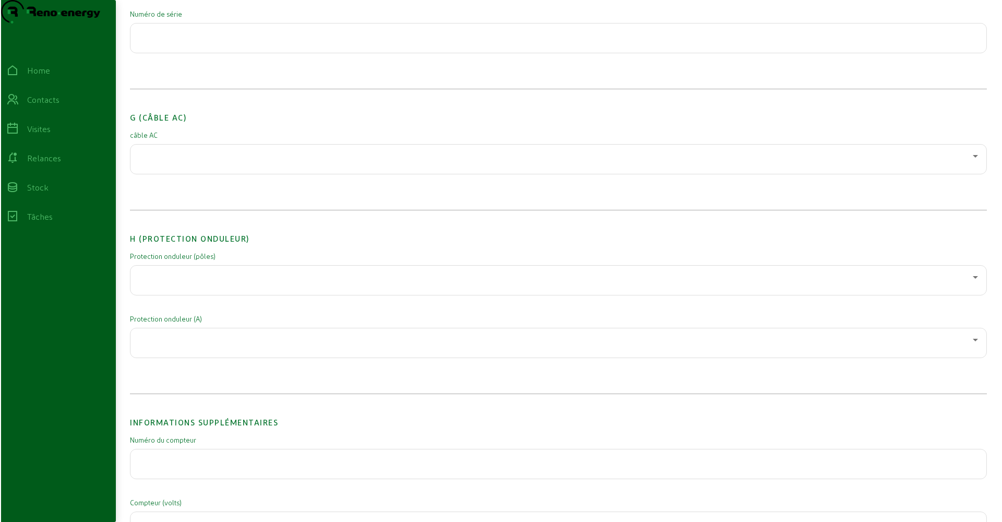
scroll to position [0, 0]
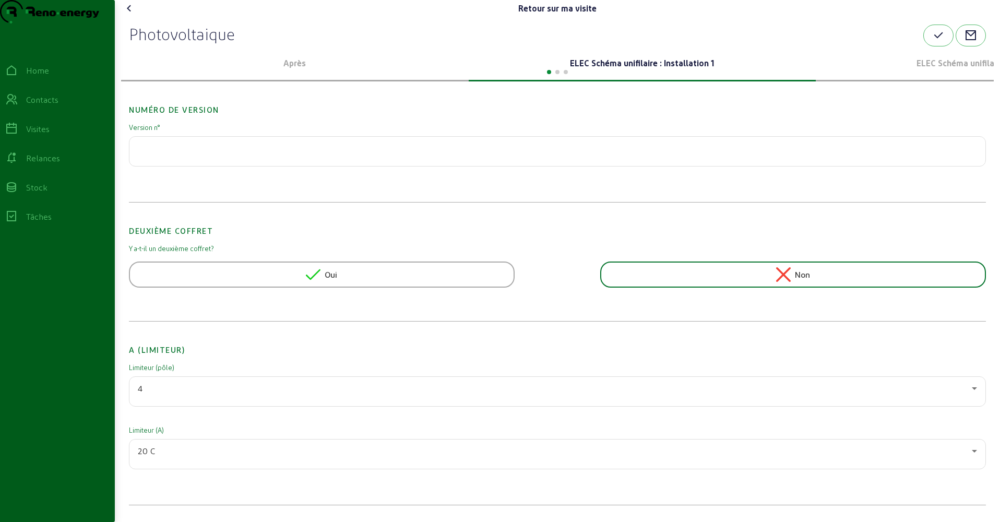
click at [134, 15] on icon at bounding box center [129, 8] width 13 height 13
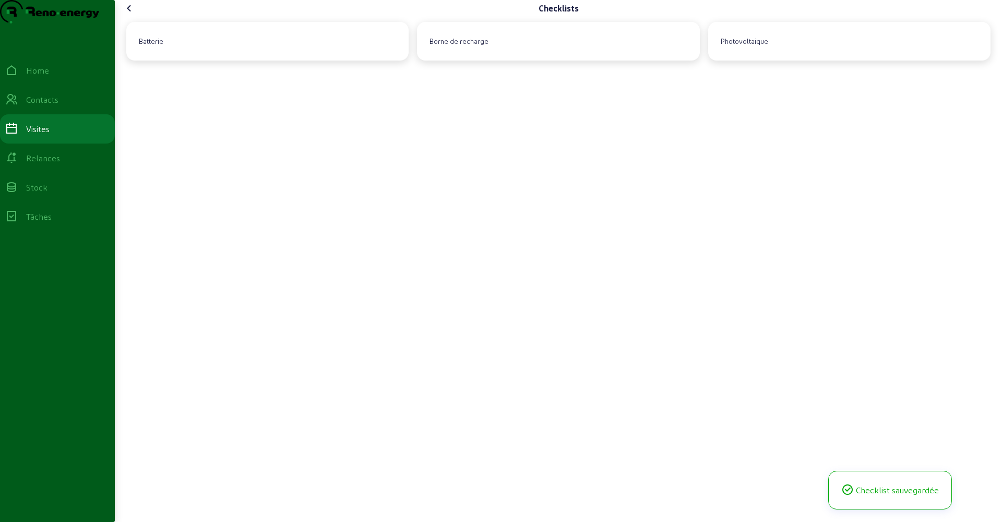
click at [134, 15] on icon at bounding box center [129, 8] width 13 height 13
